Goal: Task Accomplishment & Management: Use online tool/utility

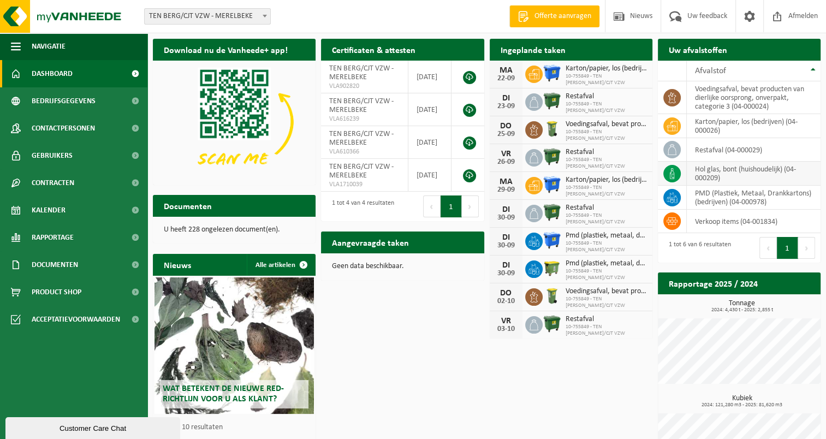
click at [730, 171] on td "hol glas, bont (huishoudelijk) (04-000209)" at bounding box center [754, 174] width 134 height 24
click at [57, 215] on span "Kalender" at bounding box center [49, 210] width 34 height 27
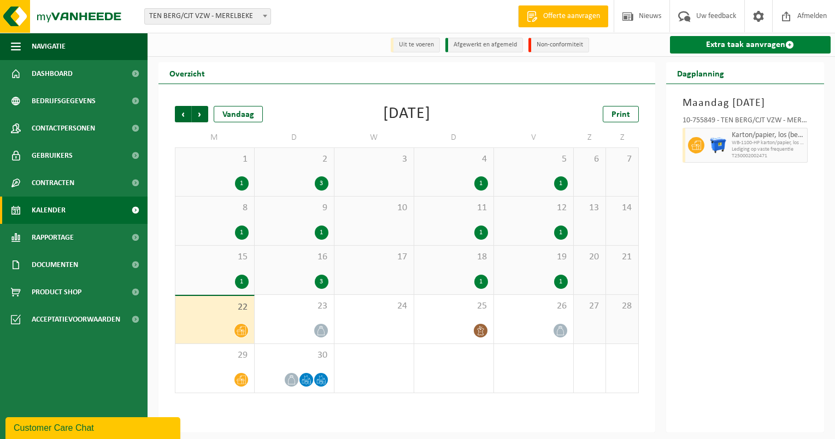
click at [751, 43] on link "Extra taak aanvragen" at bounding box center [750, 44] width 161 height 17
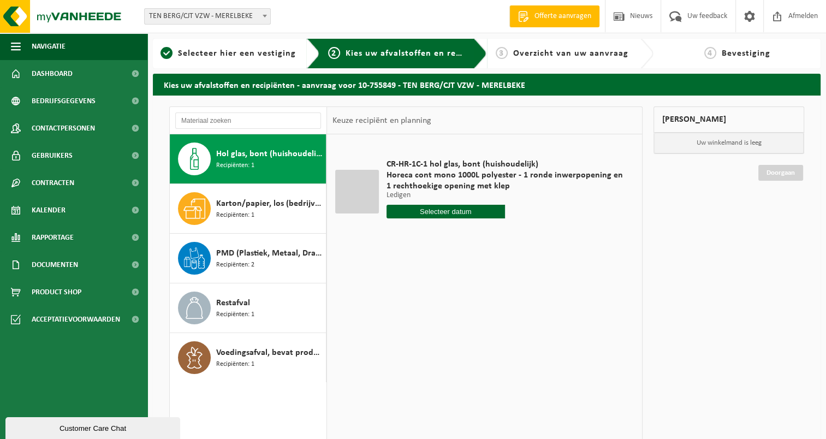
click at [262, 157] on span "Hol glas, bont (huishoudelijk)" at bounding box center [269, 153] width 107 height 13
click at [412, 212] on input "text" at bounding box center [446, 212] width 119 height 14
click at [454, 323] on div "25" at bounding box center [454, 325] width 19 height 17
type input "Van [DATE]"
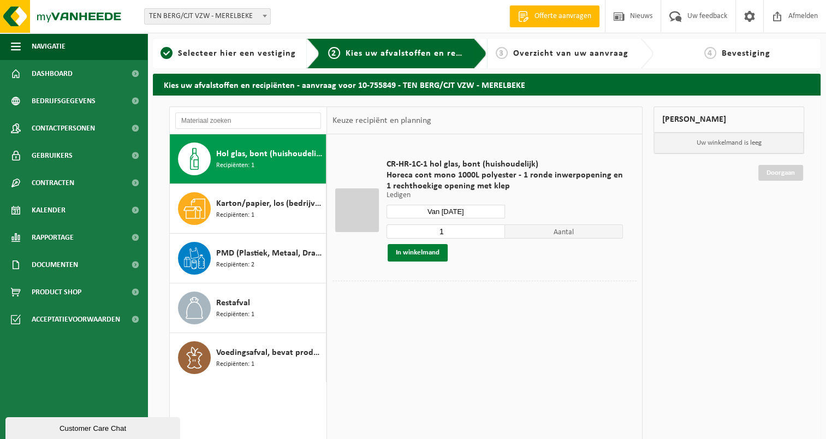
click at [426, 251] on button "In winkelmand" at bounding box center [418, 252] width 60 height 17
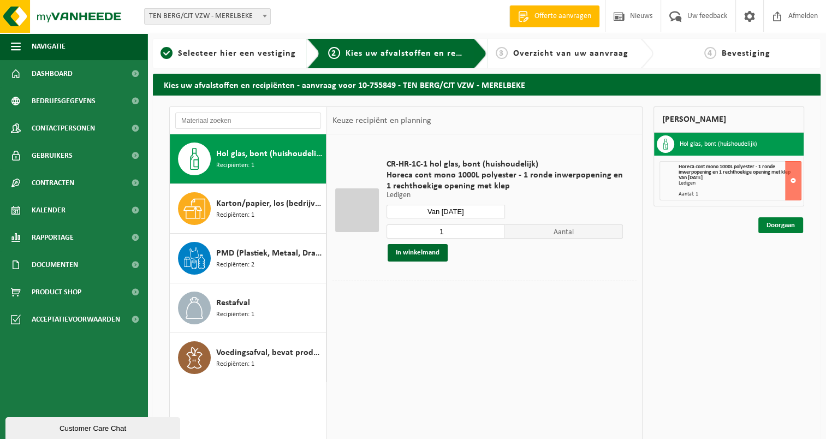
click at [788, 222] on link "Doorgaan" at bounding box center [781, 225] width 45 height 16
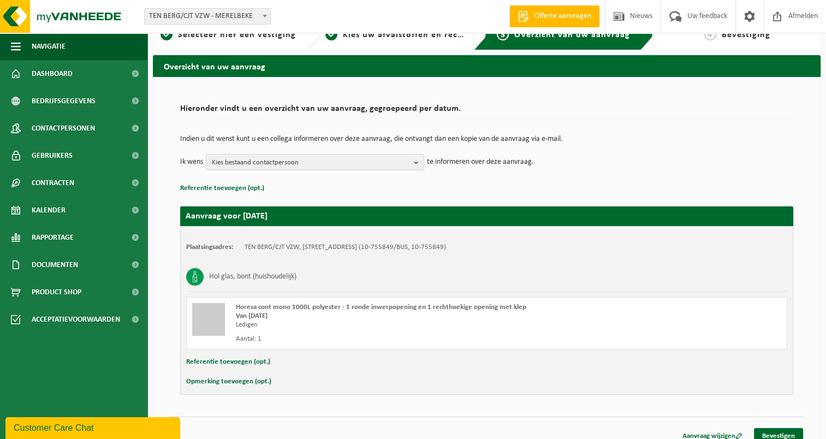
scroll to position [28, 0]
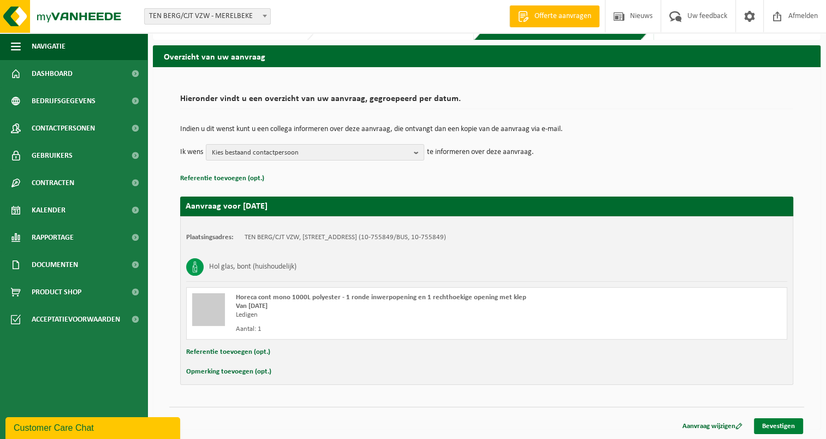
click at [773, 427] on link "Bevestigen" at bounding box center [778, 426] width 49 height 16
